Goal: Entertainment & Leisure: Browse casually

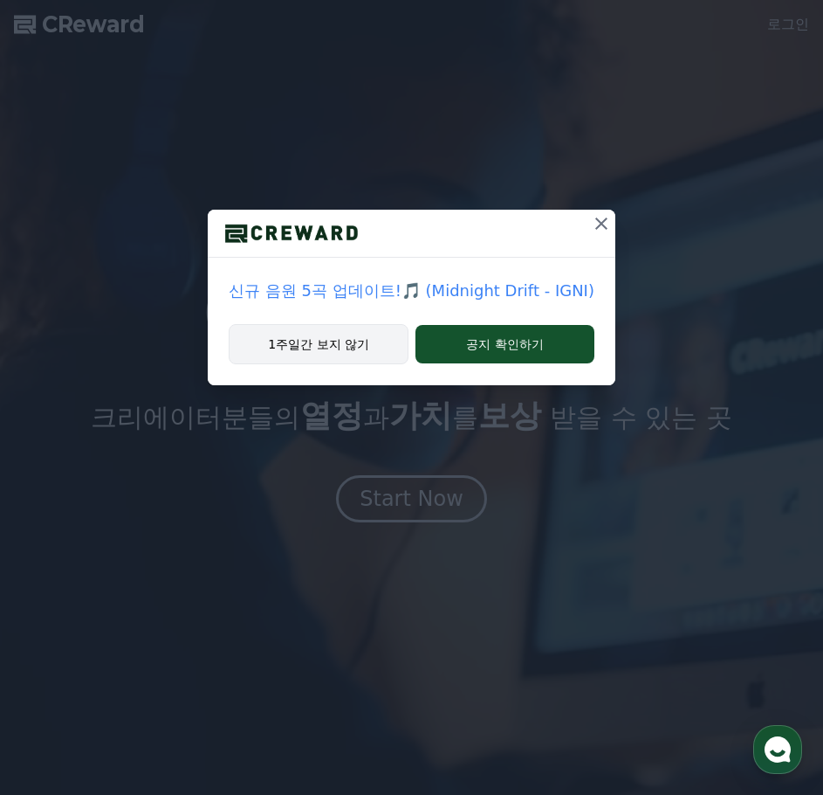
click at [349, 343] on button "1주일간 보지 않기" at bounding box center [319, 344] width 180 height 40
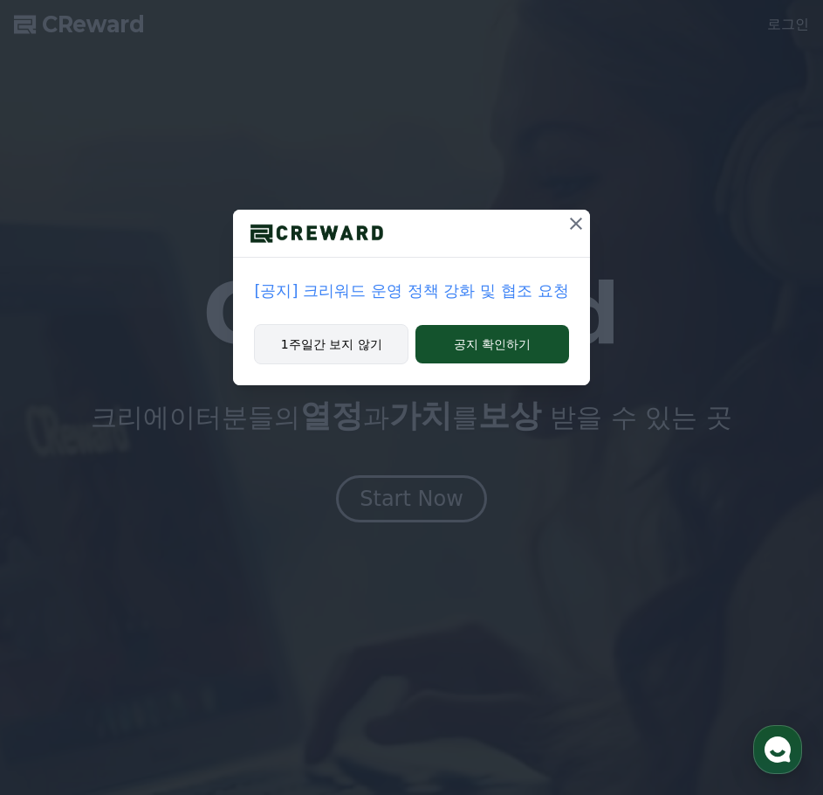
click at [346, 350] on button "1주일간 보지 않기" at bounding box center [331, 344] width 155 height 40
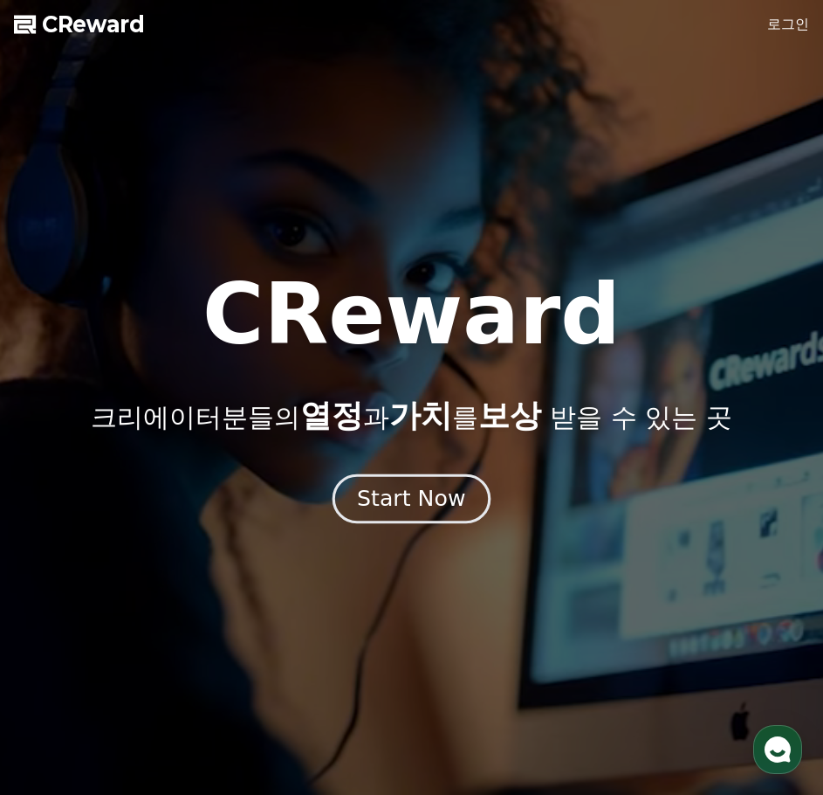
click at [441, 499] on div "Start Now" at bounding box center [411, 499] width 108 height 30
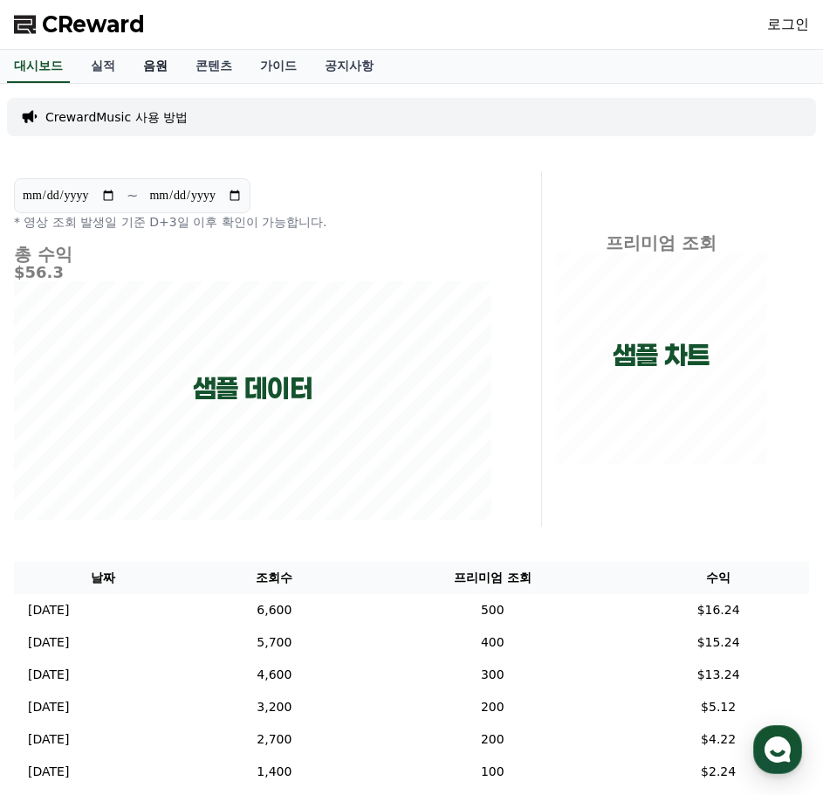
click at [163, 65] on link "음원" at bounding box center [155, 66] width 52 height 33
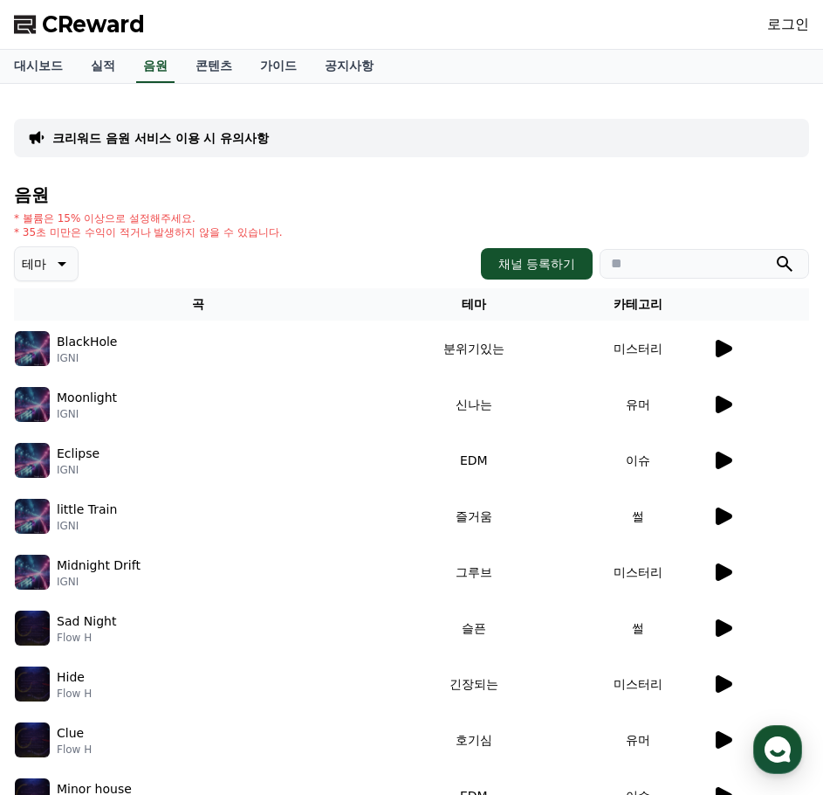
click at [66, 258] on icon at bounding box center [60, 263] width 21 height 21
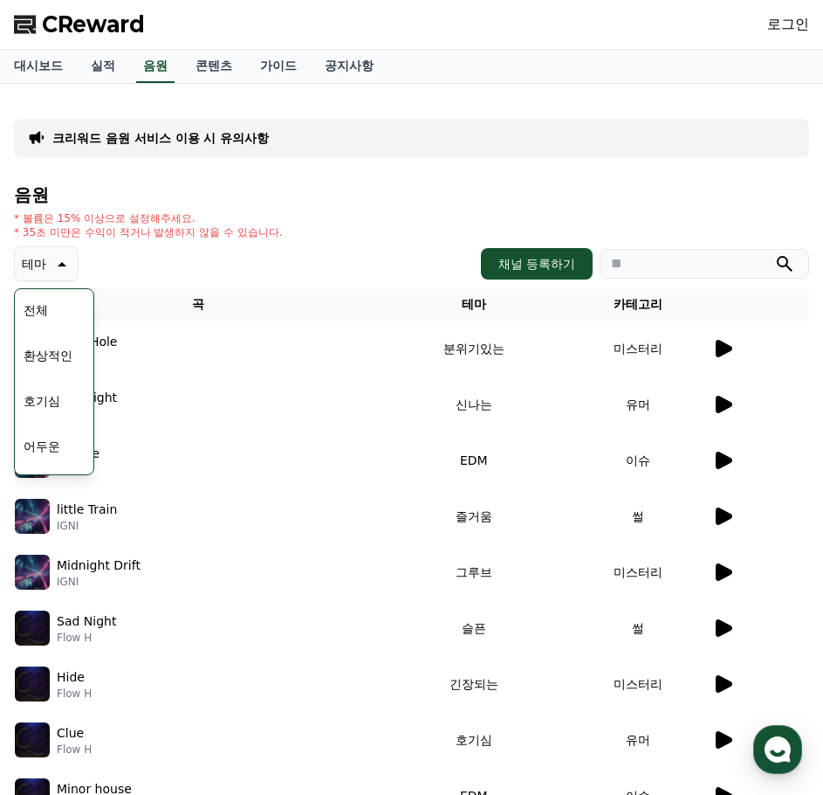
click at [61, 397] on button "호기심" at bounding box center [42, 401] width 51 height 38
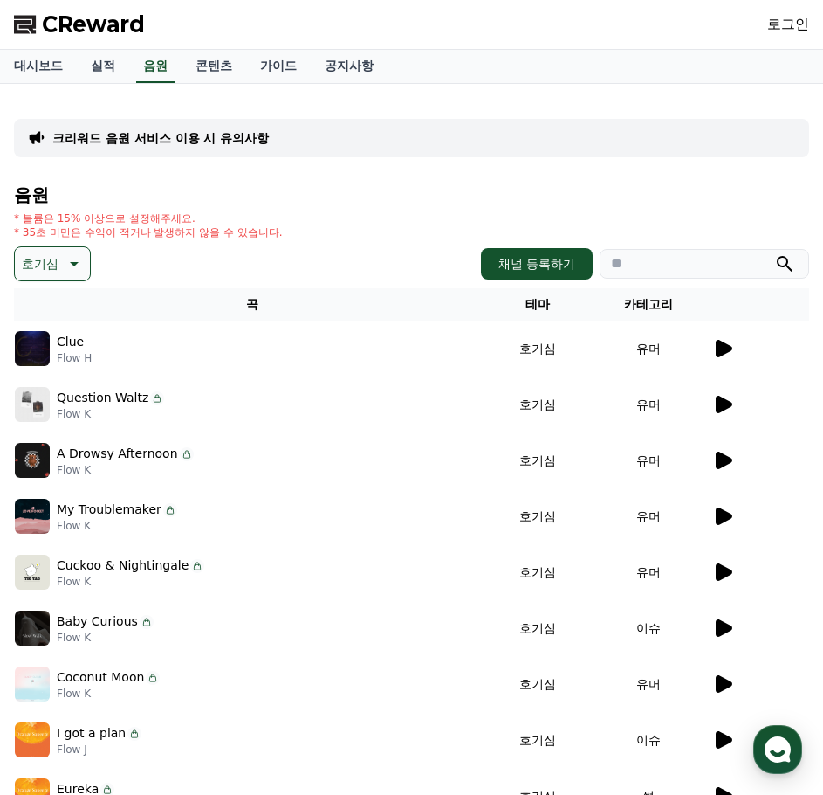
click at [77, 263] on icon at bounding box center [74, 264] width 9 height 4
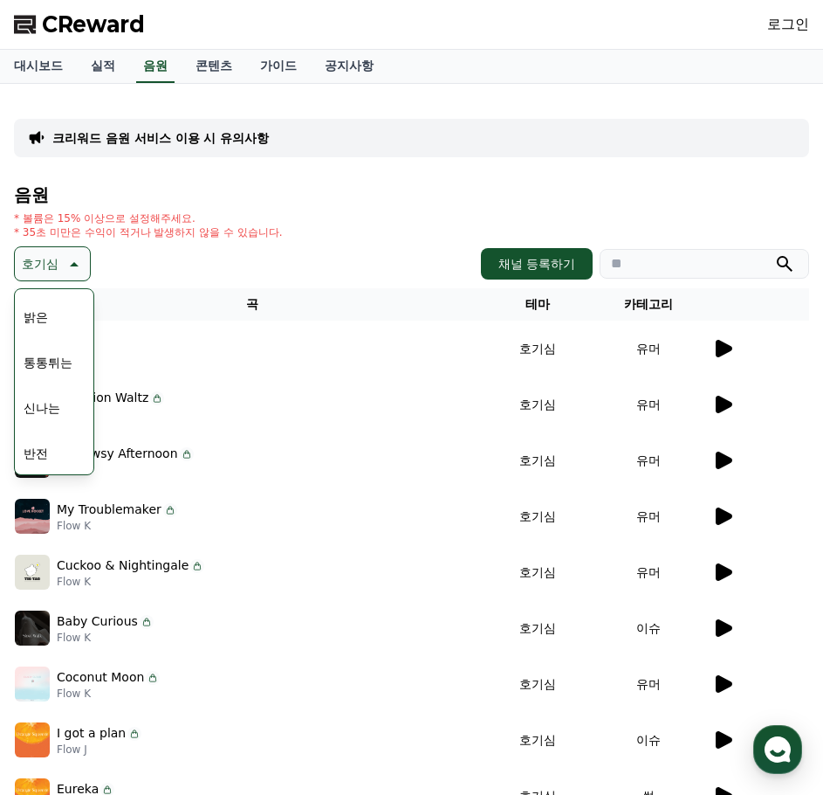
scroll to position [262, 0]
click at [53, 326] on button "신나는" at bounding box center [42, 320] width 51 height 38
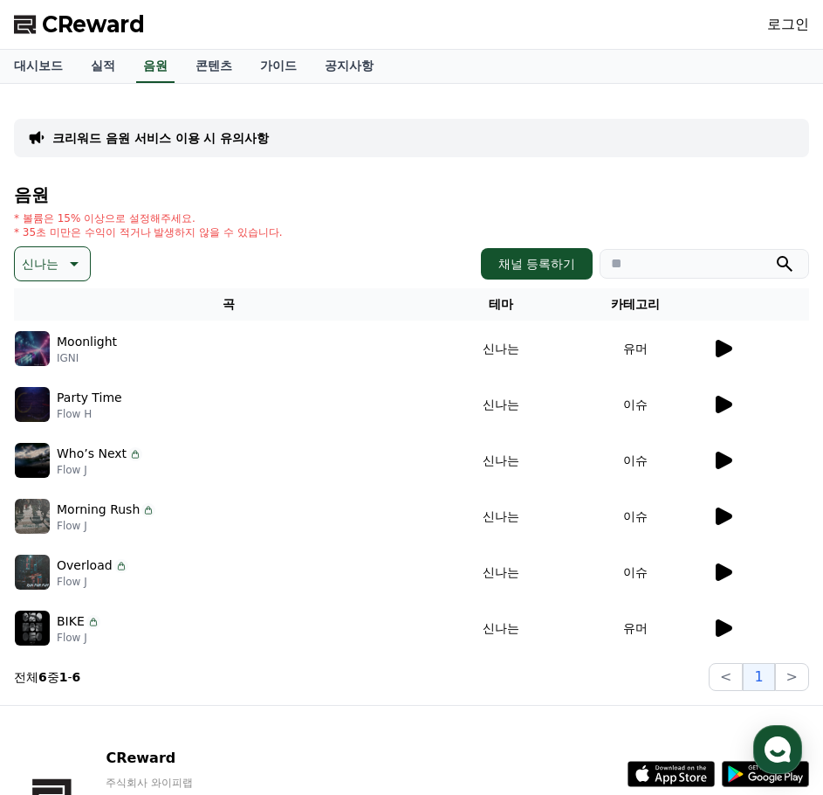
click at [730, 347] on icon at bounding box center [724, 348] width 17 height 17
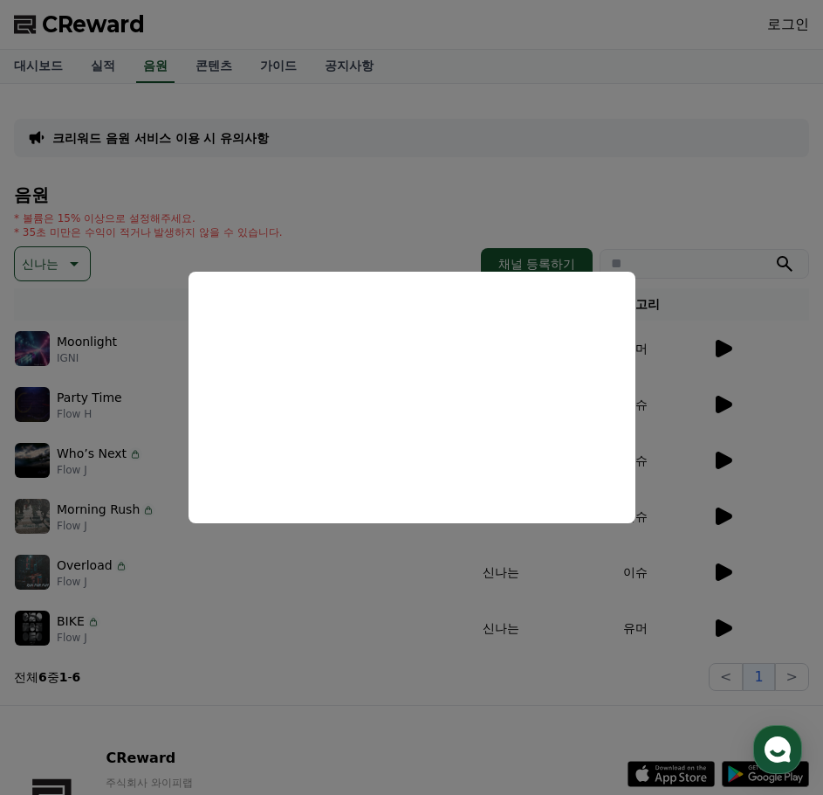
click at [737, 285] on button "close modal" at bounding box center [411, 397] width 823 height 795
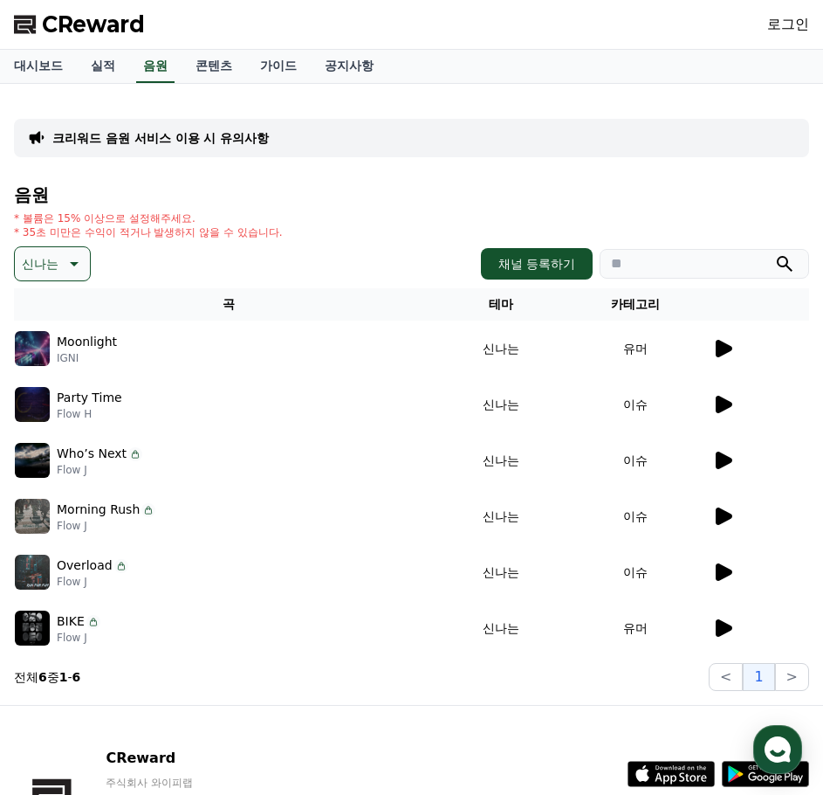
click at [717, 398] on icon at bounding box center [724, 404] width 17 height 17
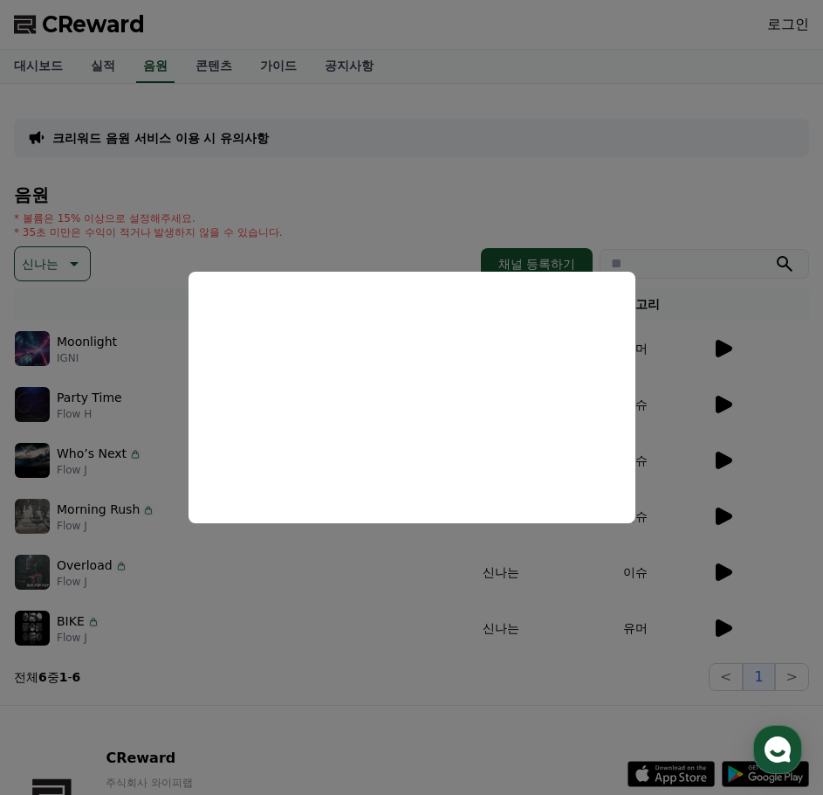
click at [745, 412] on button "close modal" at bounding box center [411, 397] width 823 height 795
click at [715, 464] on icon at bounding box center [722, 460] width 21 height 21
click at [726, 503] on button "close modal" at bounding box center [411, 397] width 823 height 795
click at [725, 509] on icon at bounding box center [722, 516] width 21 height 21
click at [726, 630] on button "close modal" at bounding box center [411, 397] width 823 height 795
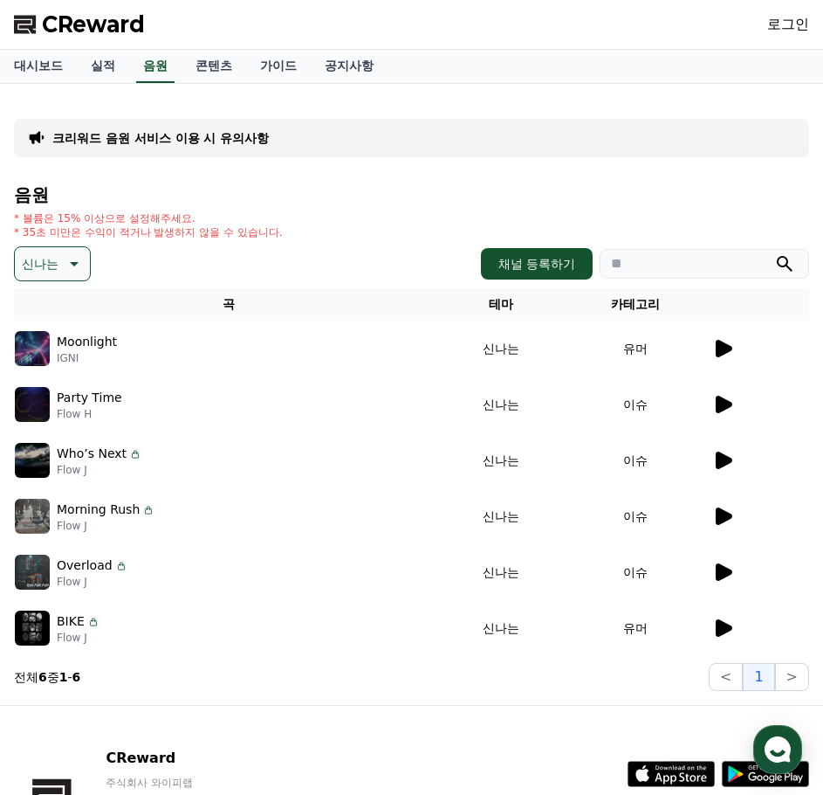
click at [723, 626] on icon at bounding box center [724, 627] width 17 height 17
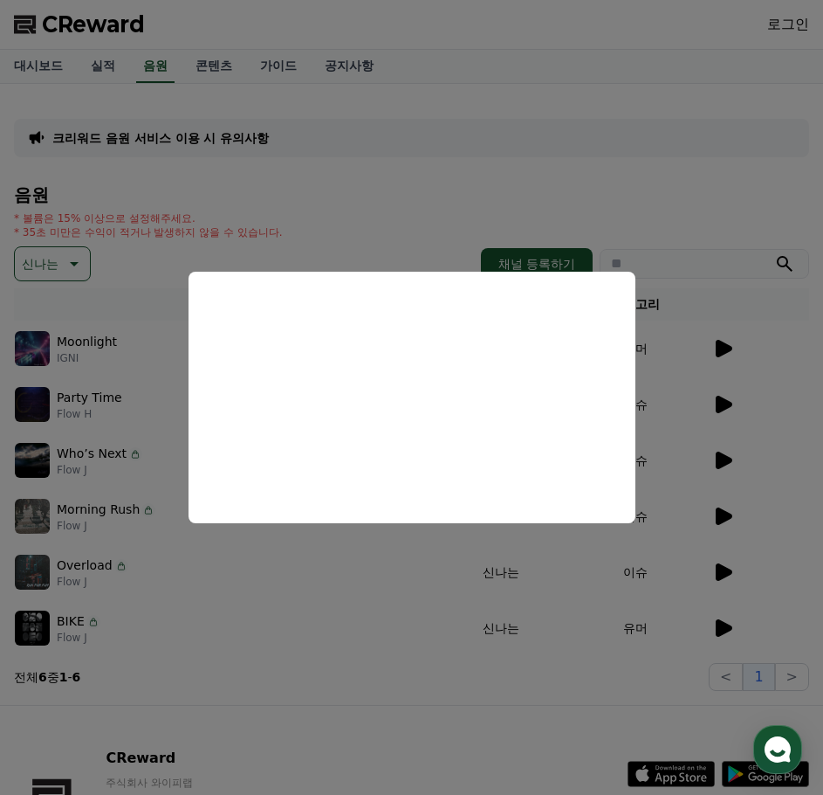
click at [722, 568] on button "close modal" at bounding box center [411, 397] width 823 height 795
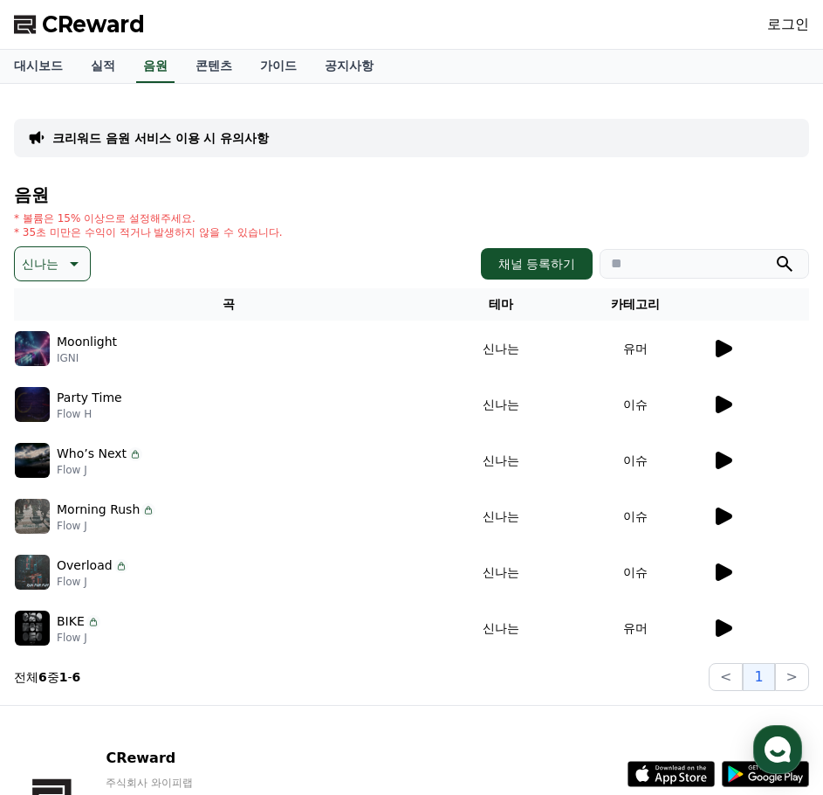
click at [722, 568] on icon at bounding box center [724, 571] width 17 height 17
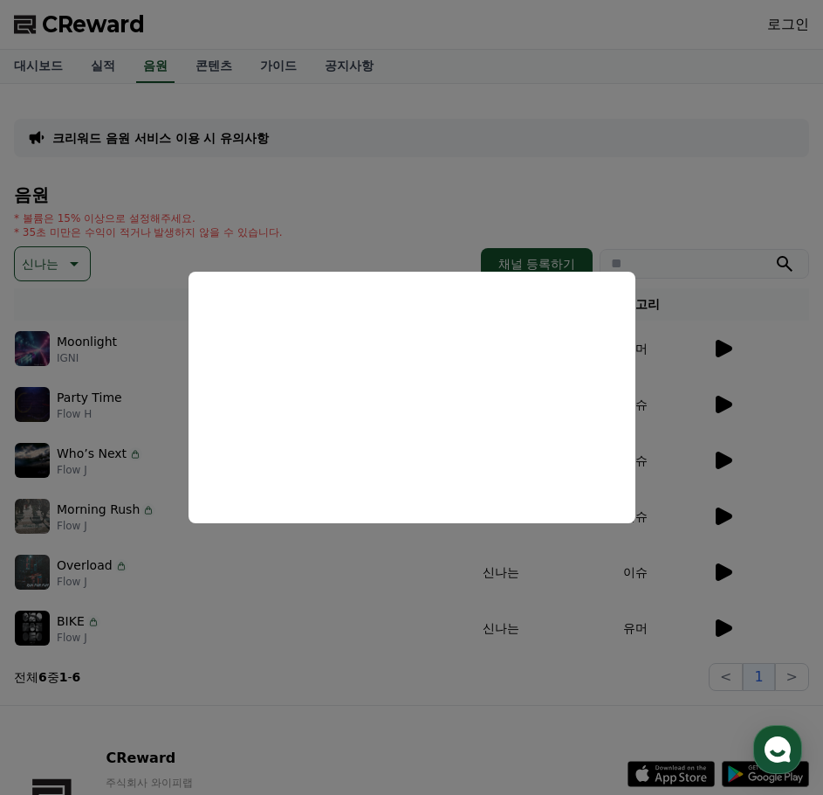
click at [84, 250] on button "close modal" at bounding box center [411, 397] width 823 height 795
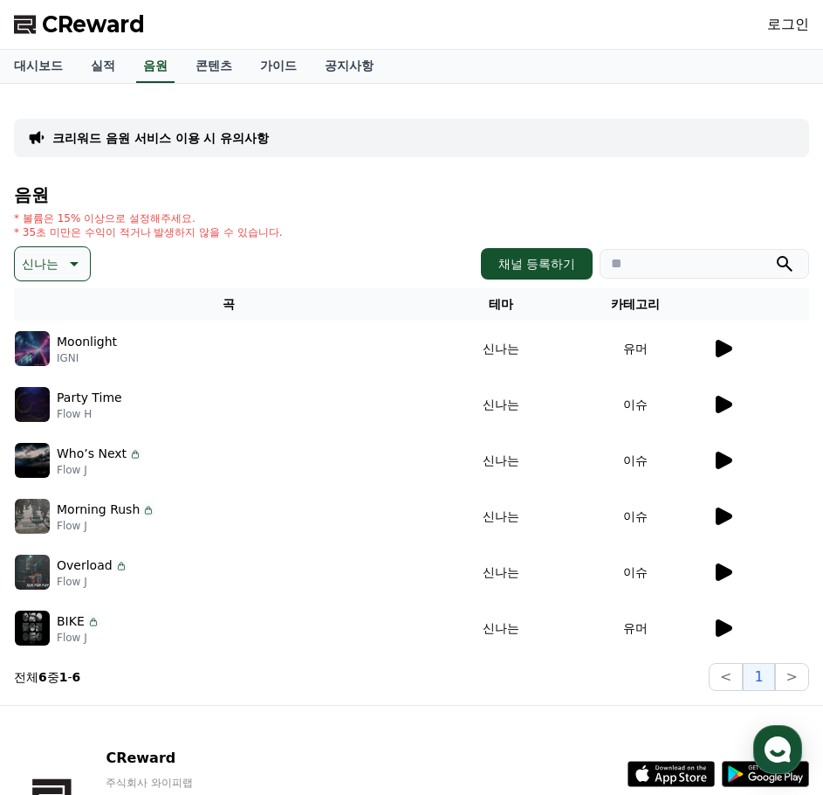
click at [79, 261] on icon at bounding box center [72, 263] width 21 height 21
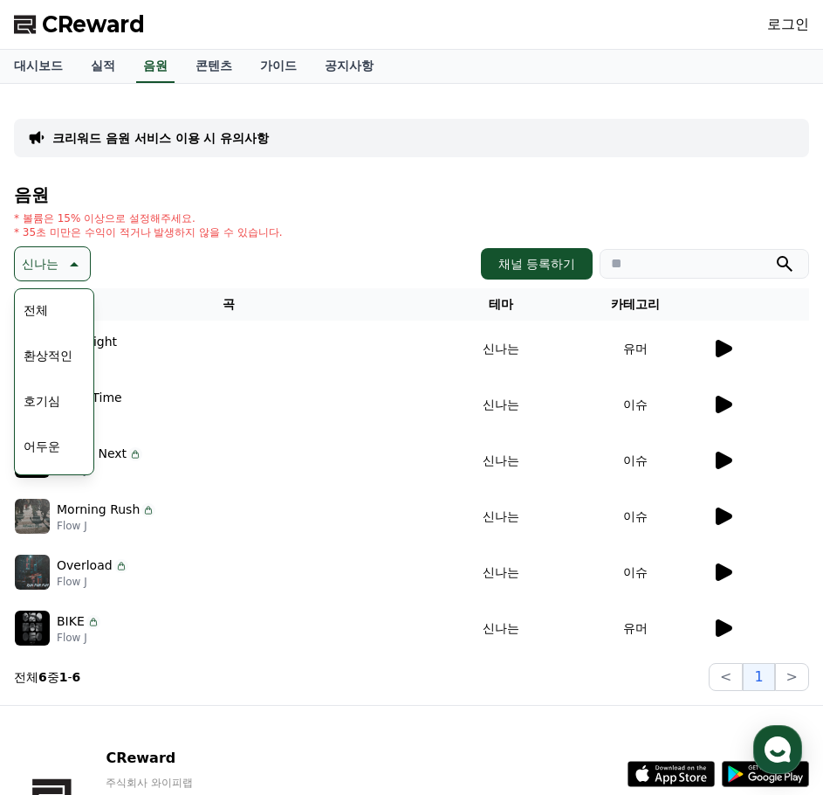
click at [48, 389] on button "호기심" at bounding box center [42, 401] width 51 height 38
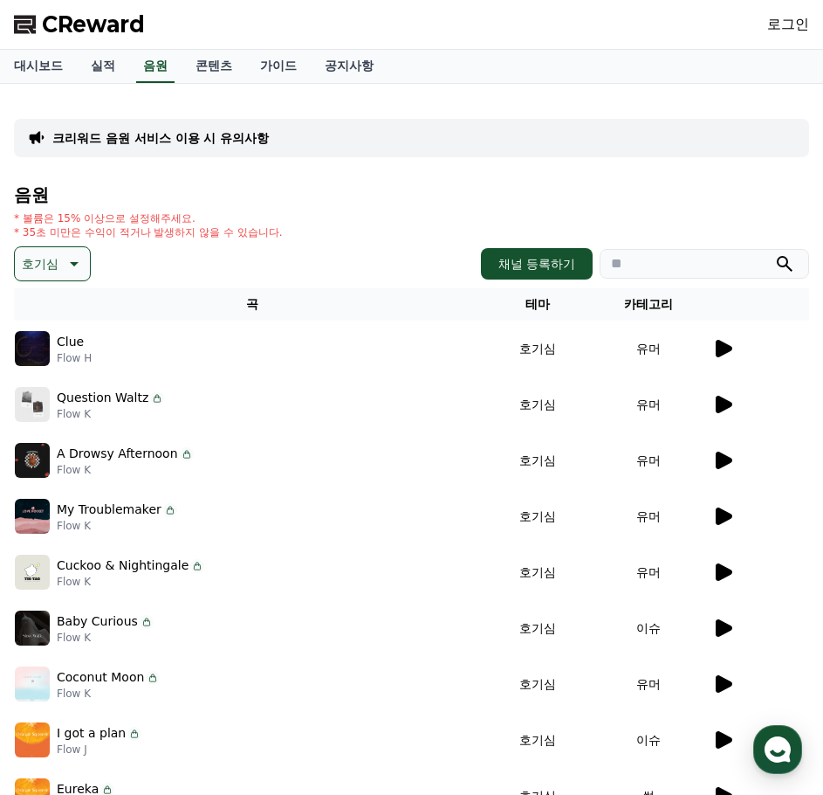
click at [716, 347] on icon at bounding box center [724, 348] width 17 height 17
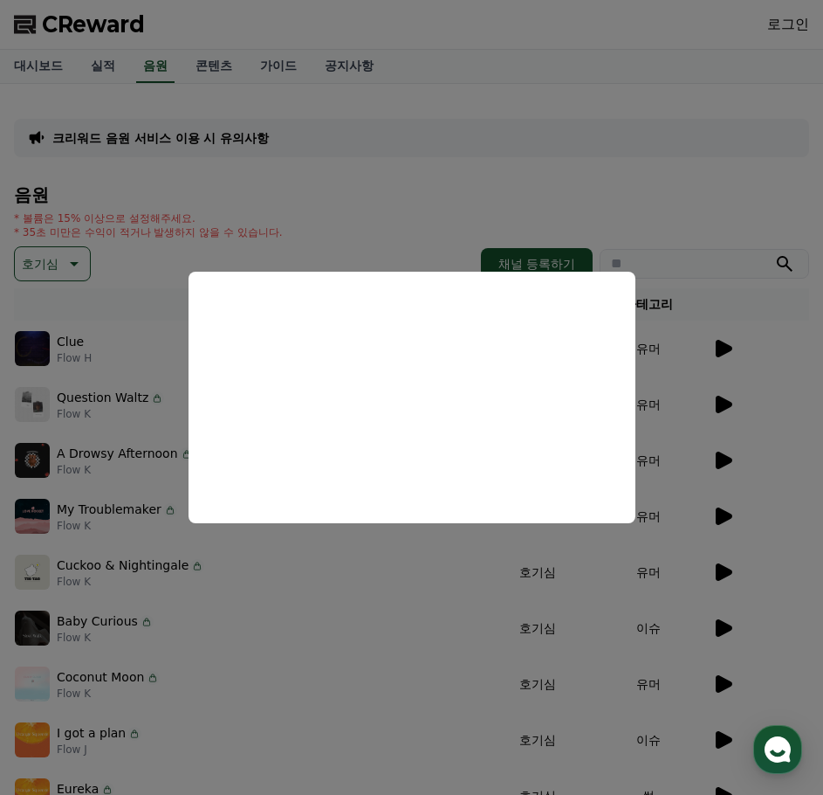
click at [729, 398] on button "close modal" at bounding box center [411, 397] width 823 height 795
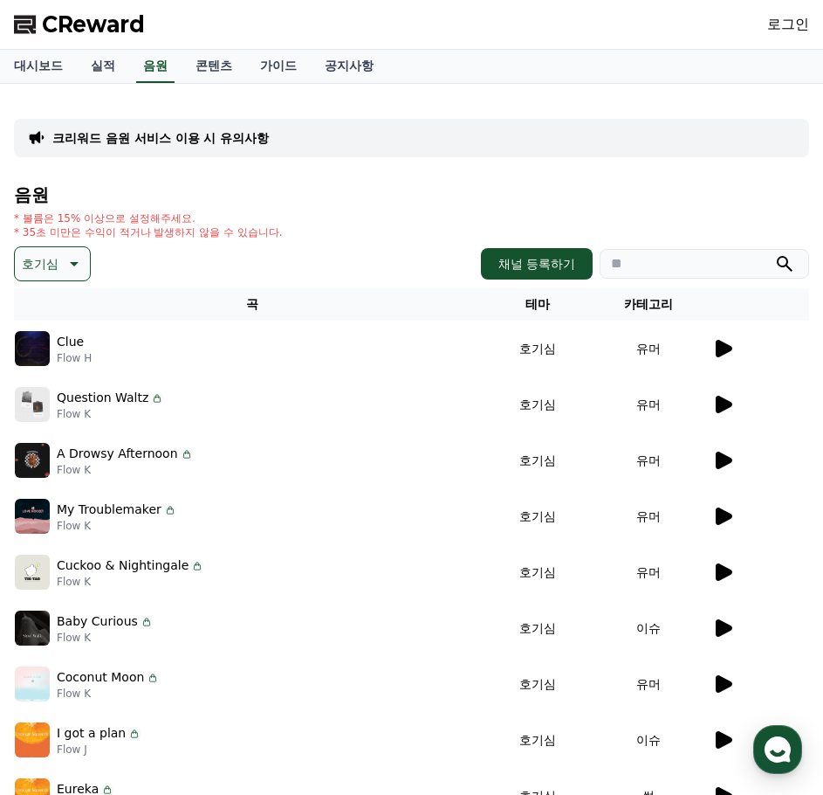
click at [726, 400] on icon at bounding box center [724, 404] width 17 height 17
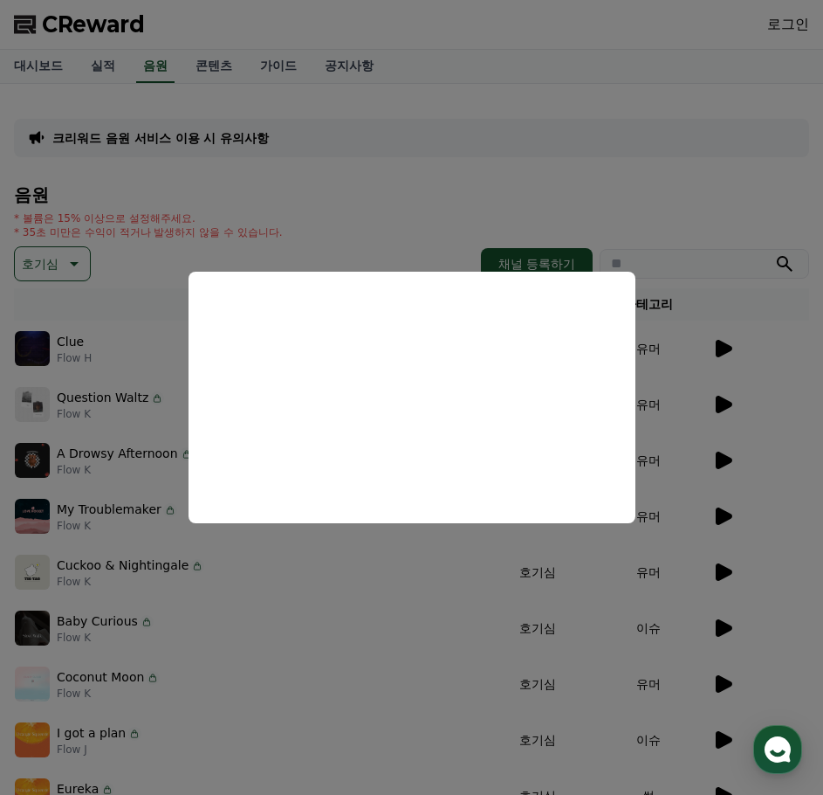
click at [726, 459] on button "close modal" at bounding box center [411, 397] width 823 height 795
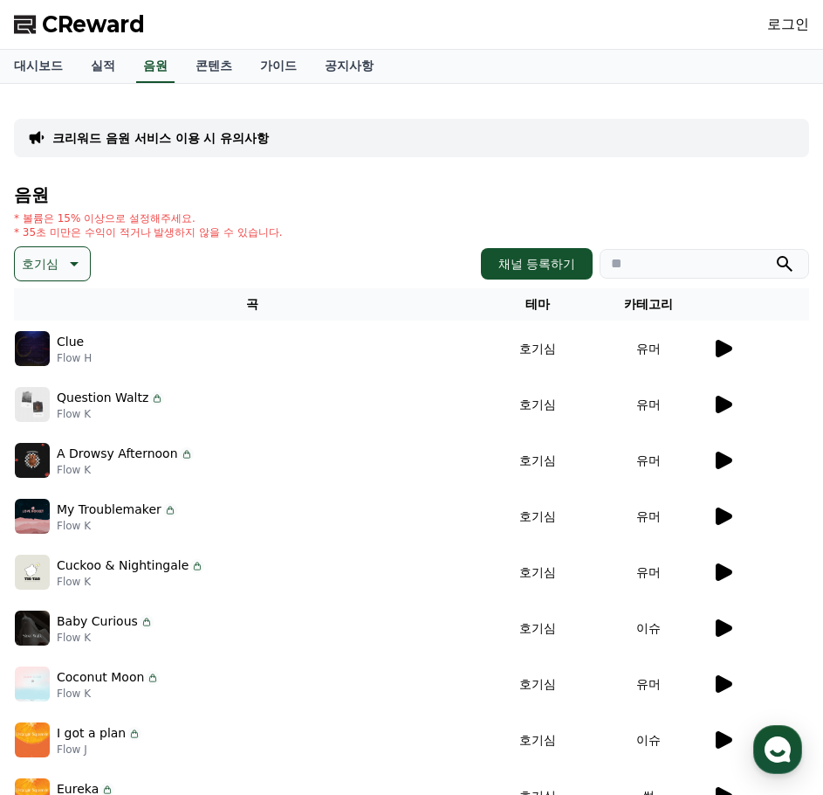
click at [726, 459] on icon at bounding box center [724, 459] width 17 height 17
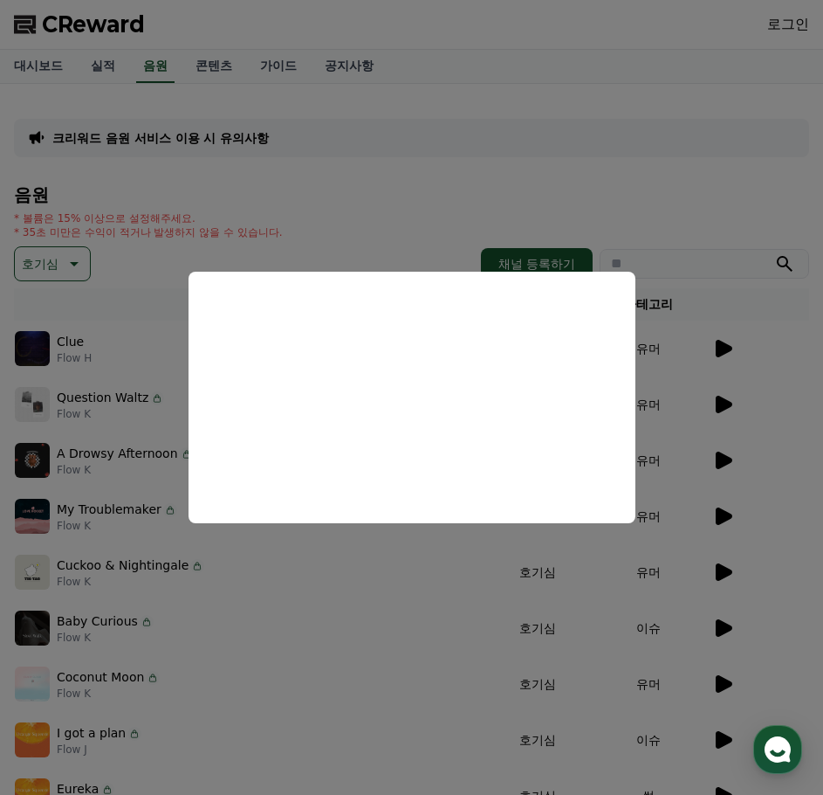
click at [86, 247] on button "close modal" at bounding box center [411, 397] width 823 height 795
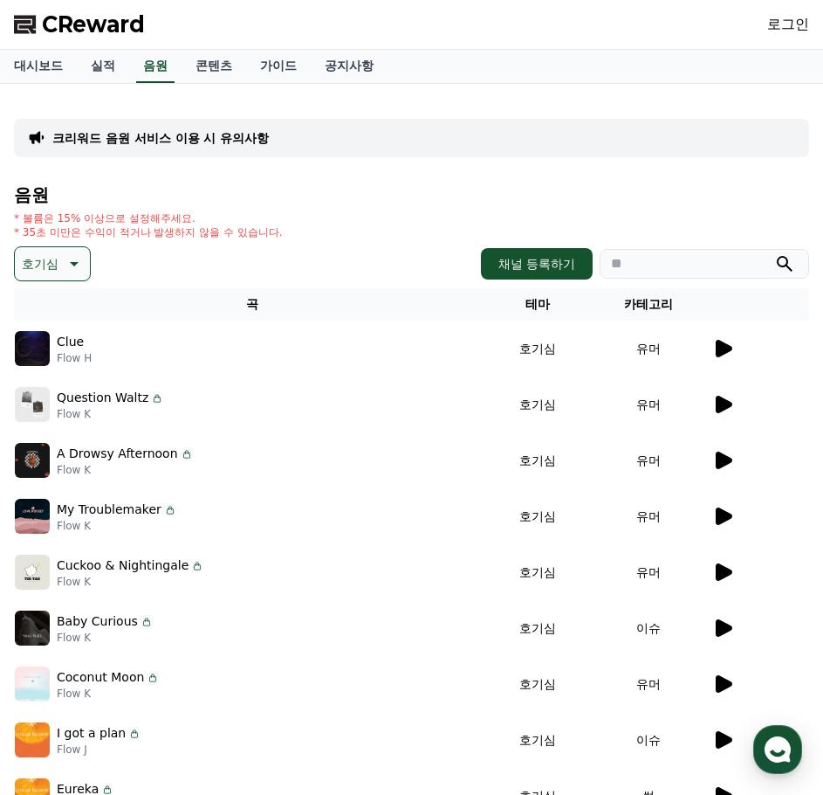
click at [75, 257] on icon at bounding box center [72, 263] width 21 height 21
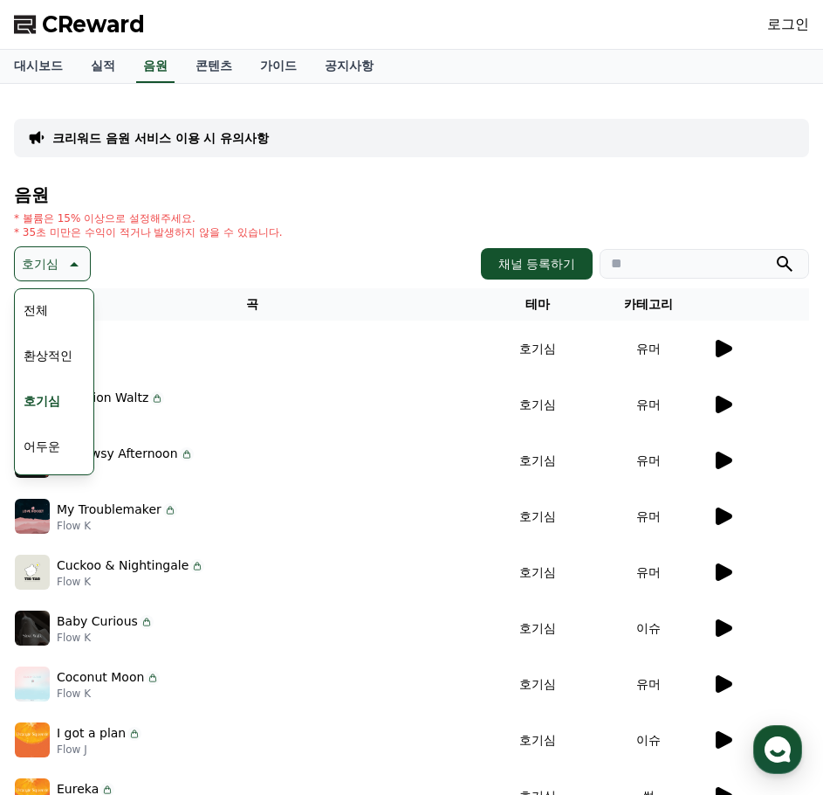
scroll to position [87, 0]
